Goal: Information Seeking & Learning: Learn about a topic

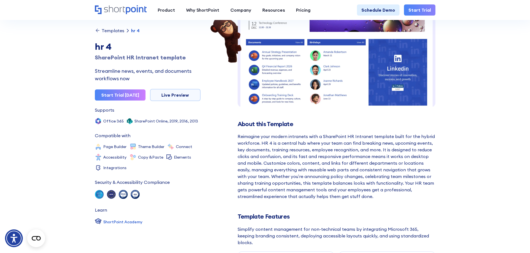
scroll to position [74, 0]
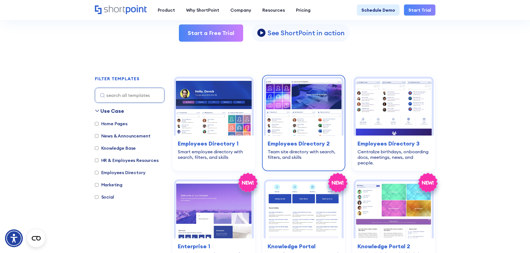
scroll to position [118, 0]
click at [293, 130] on img at bounding box center [304, 107] width 76 height 57
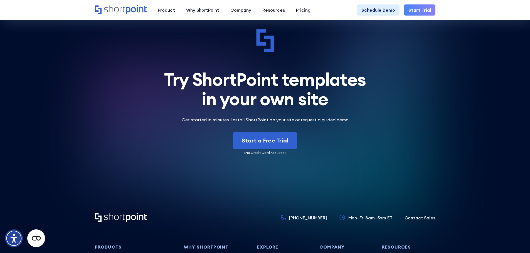
scroll to position [1437, 0]
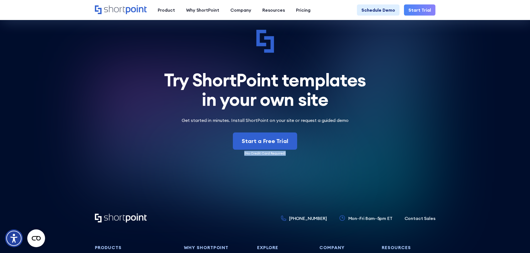
drag, startPoint x: 286, startPoint y: 144, endPoint x: 245, endPoint y: 141, distance: 41.8
click at [245, 151] on p "(No Credit Card Required)" at bounding box center [265, 153] width 340 height 5
copy p "(No Credit Card Required)"
